Goal: Navigation & Orientation: Go to known website

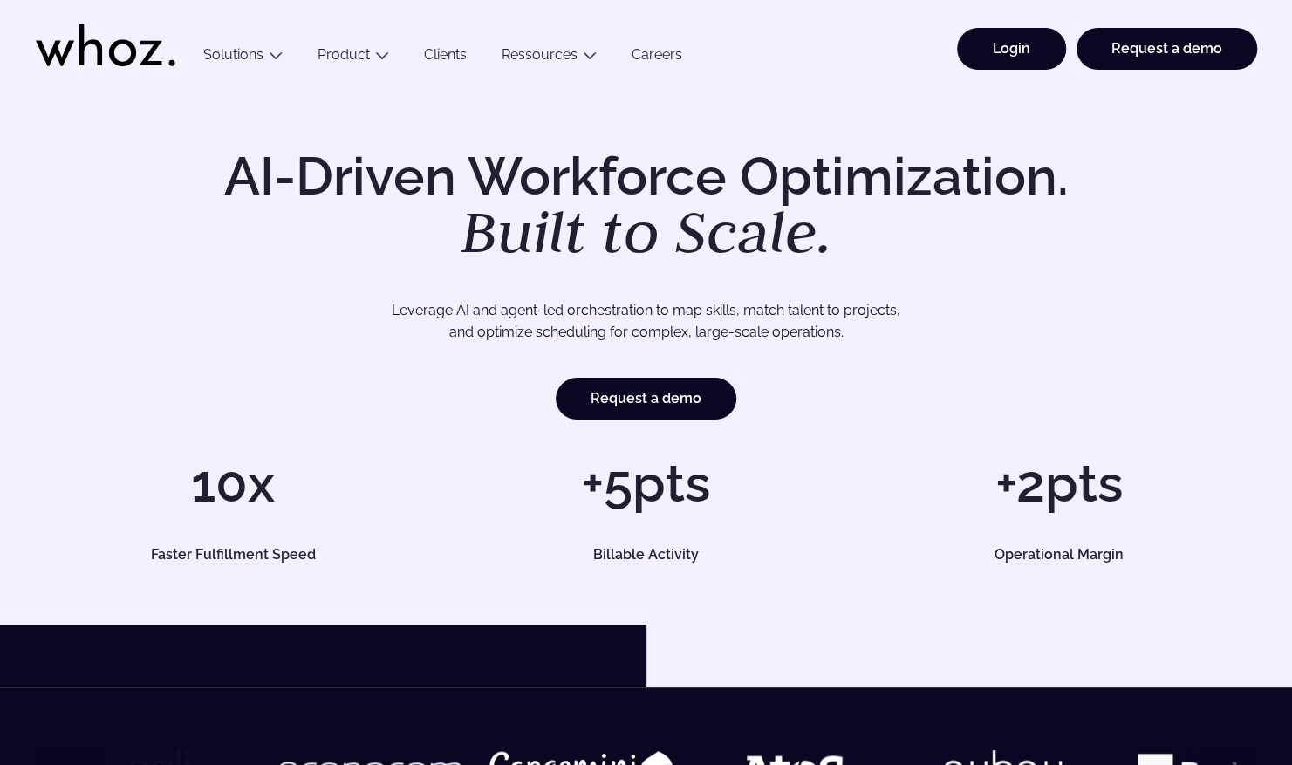
click at [991, 61] on link "Login" at bounding box center [1011, 49] width 109 height 42
click at [1040, 63] on link "Login" at bounding box center [1011, 49] width 109 height 42
